Goal: Obtain resource: Download file/media

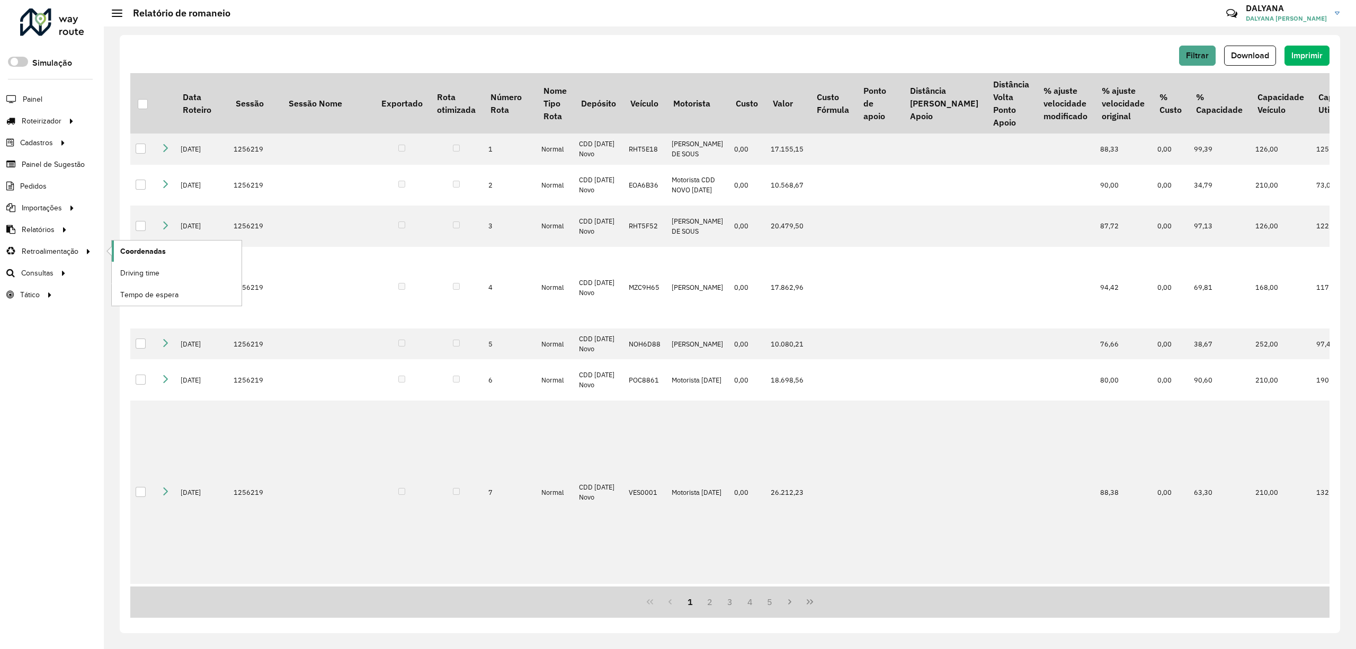
click at [126, 251] on span "Coordenadas" at bounding box center [143, 251] width 46 height 11
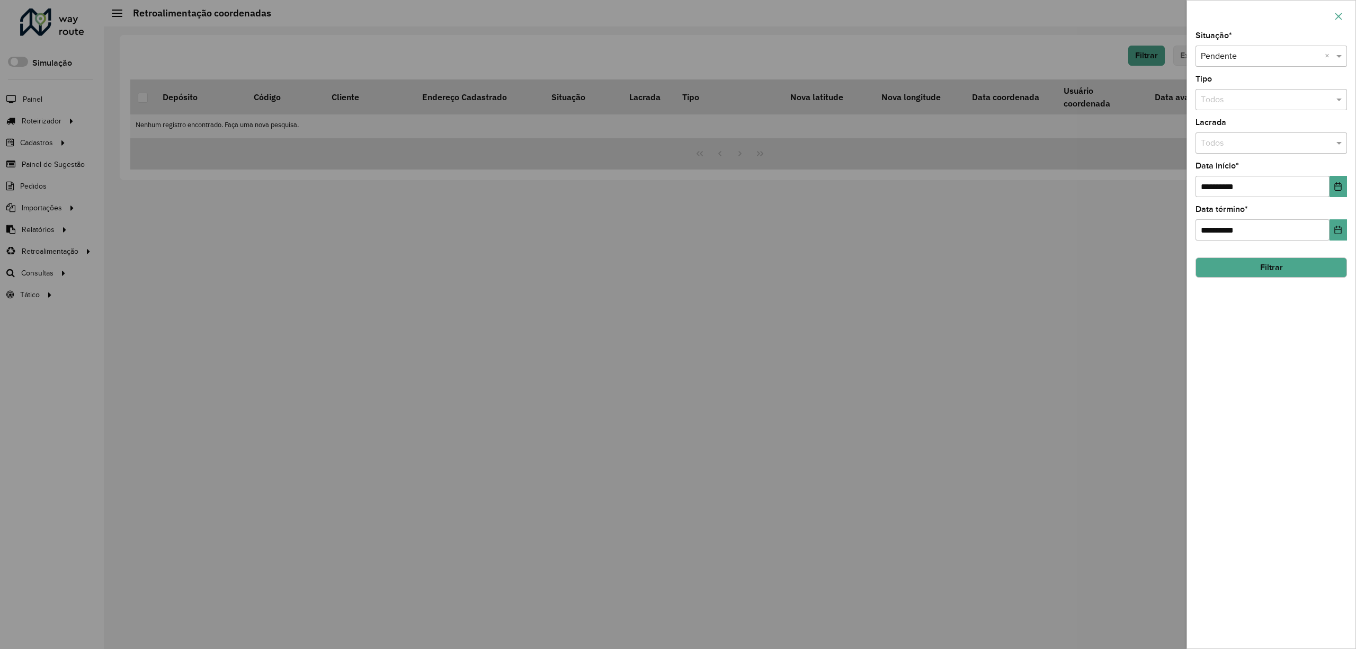
click at [1334, 9] on button "button" at bounding box center [1338, 16] width 17 height 17
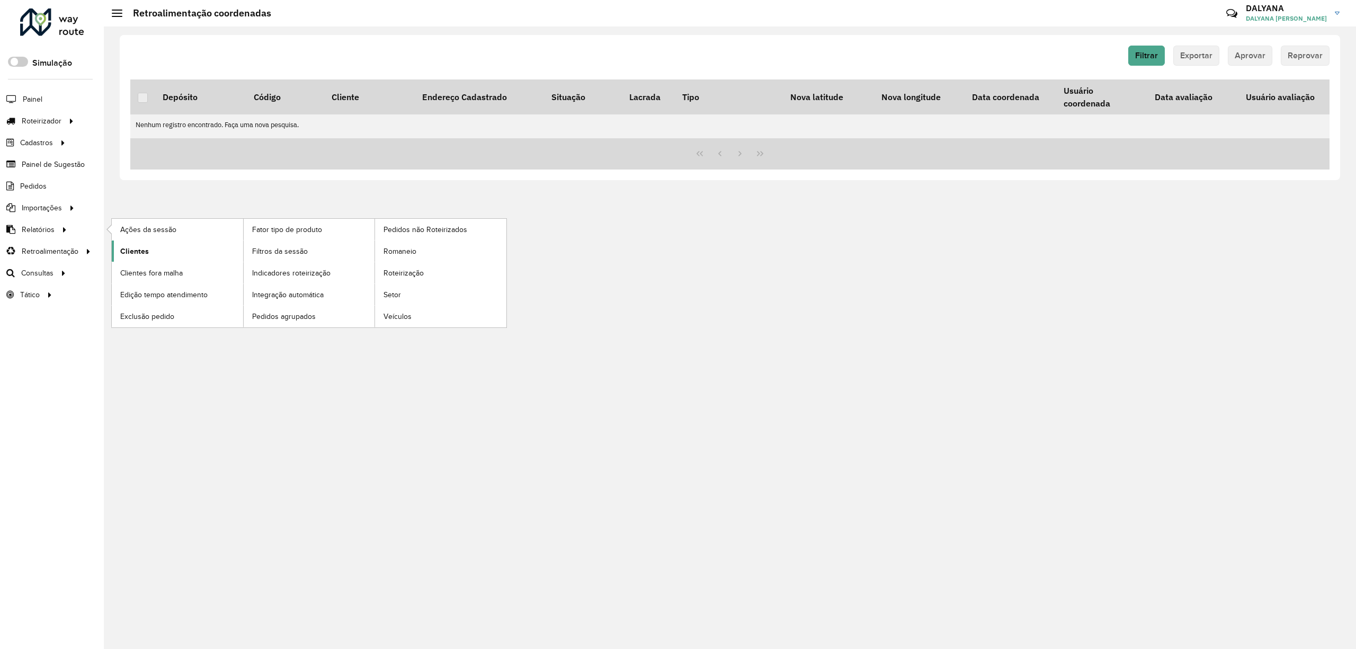
click at [136, 252] on span "Clientes" at bounding box center [134, 251] width 29 height 11
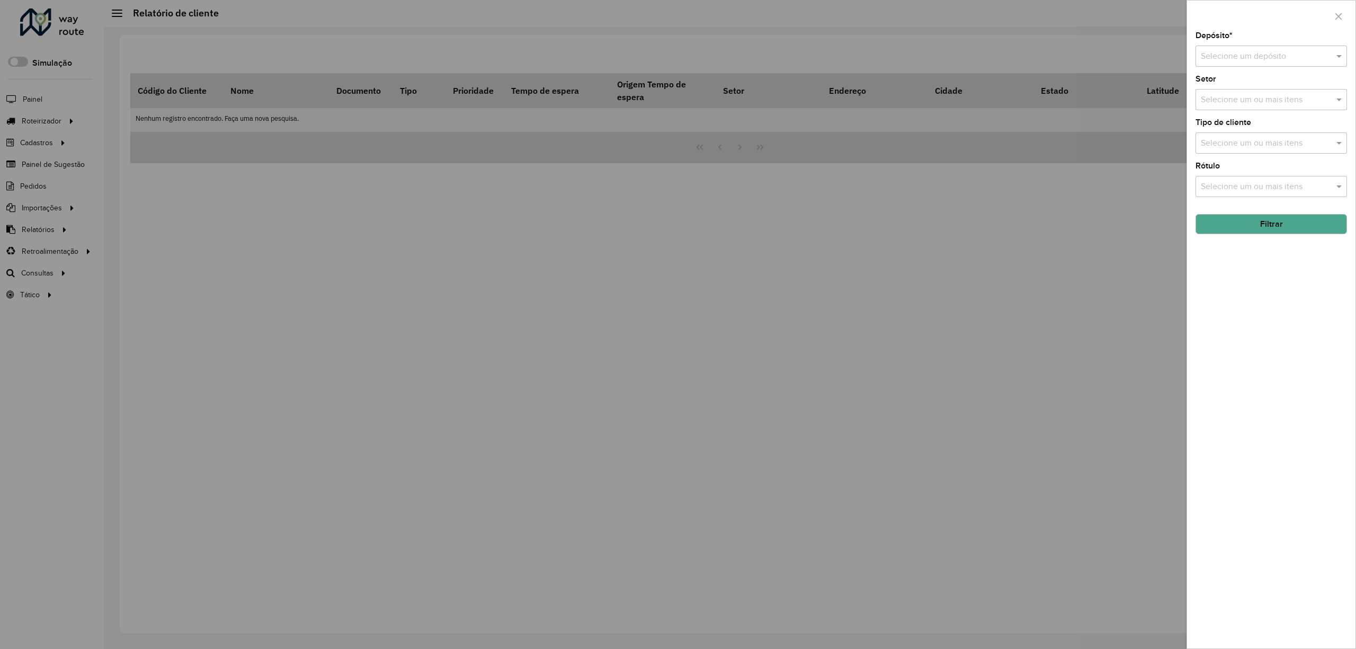
click at [1273, 64] on div "Selecione um depósito" at bounding box center [1270, 56] width 151 height 21
click at [1232, 85] on span "CDD [DATE] Novo" at bounding box center [1233, 86] width 67 height 9
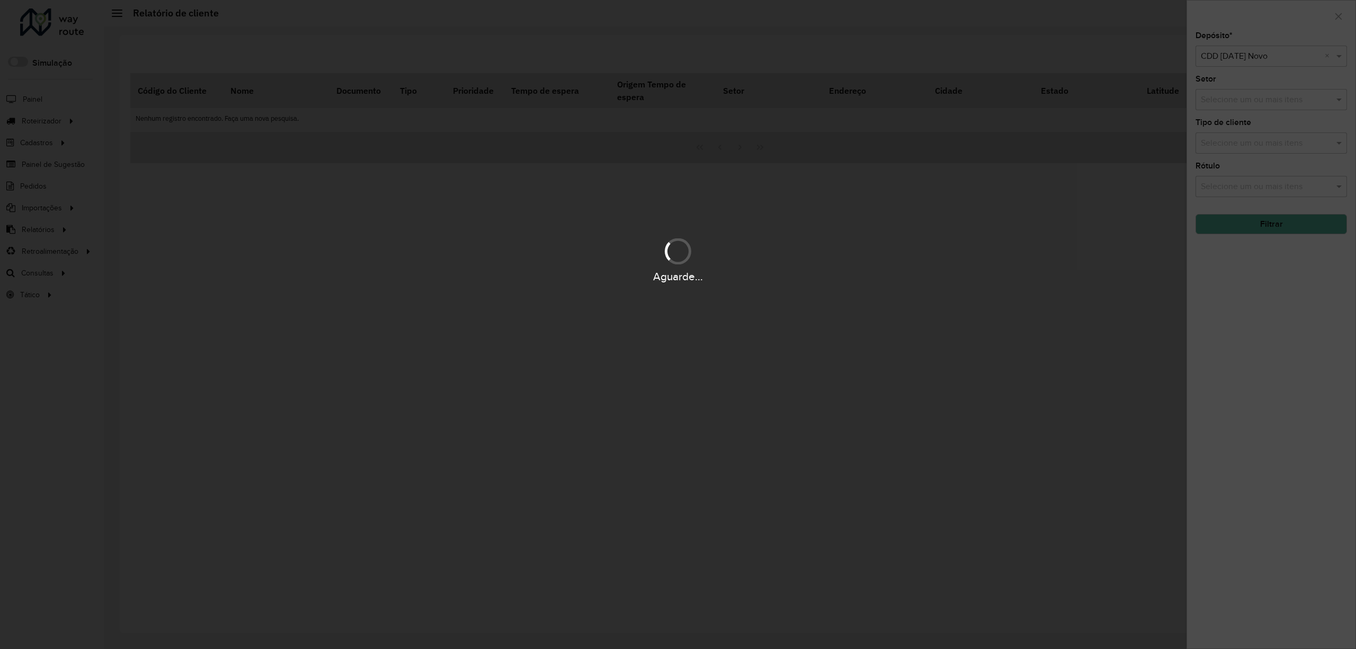
click at [1256, 140] on div "Aguarde..." at bounding box center [678, 324] width 1356 height 649
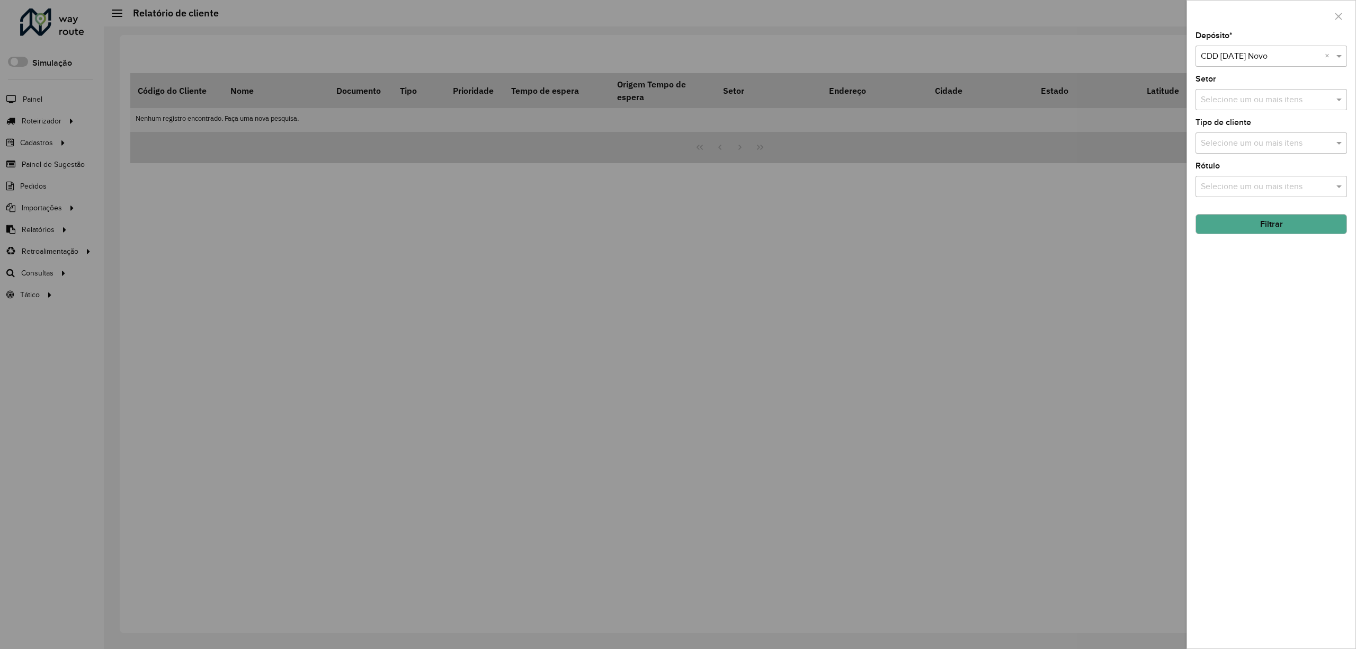
click at [1280, 225] on button "Filtrar" at bounding box center [1270, 224] width 151 height 20
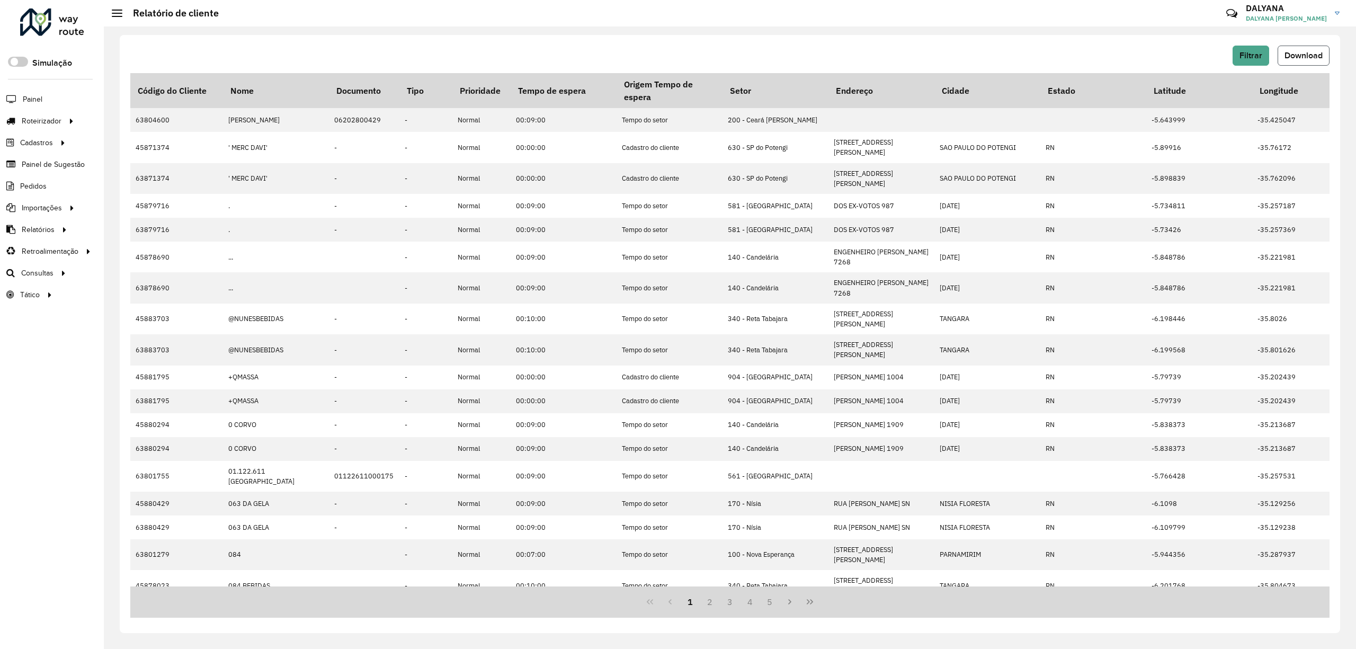
click at [1303, 54] on span "Download" at bounding box center [1303, 55] width 38 height 9
